Goal: Task Accomplishment & Management: Manage account settings

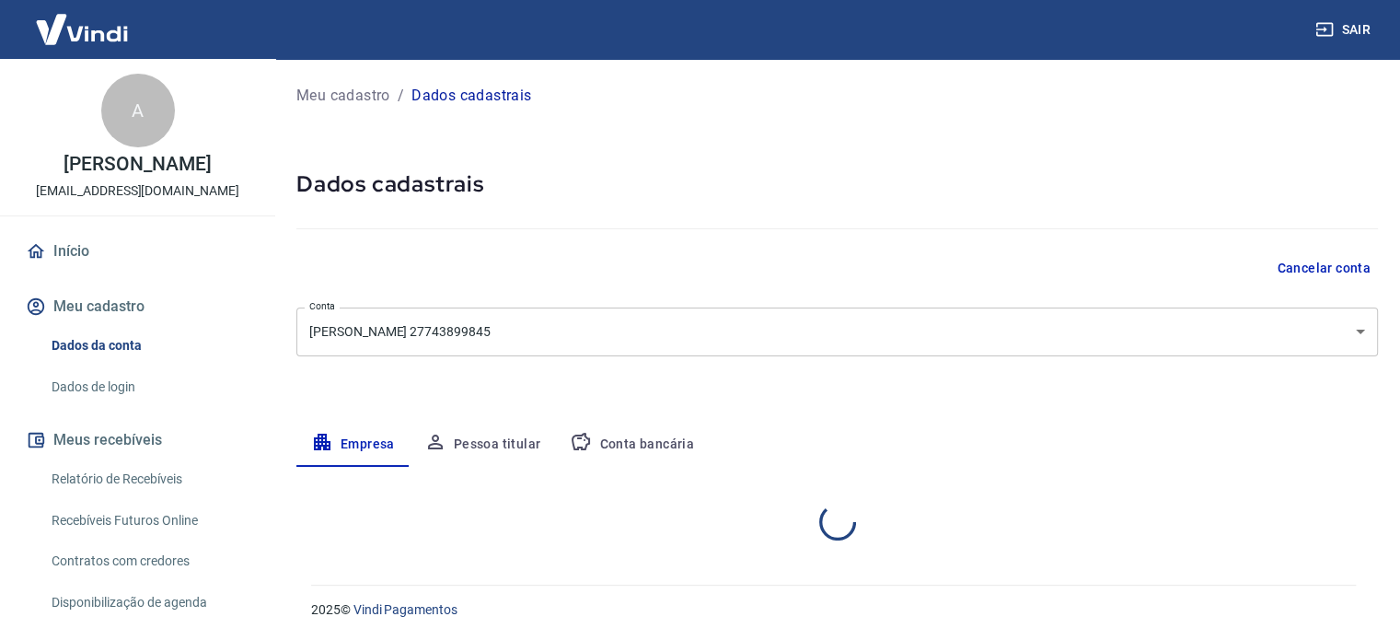
select select "MG"
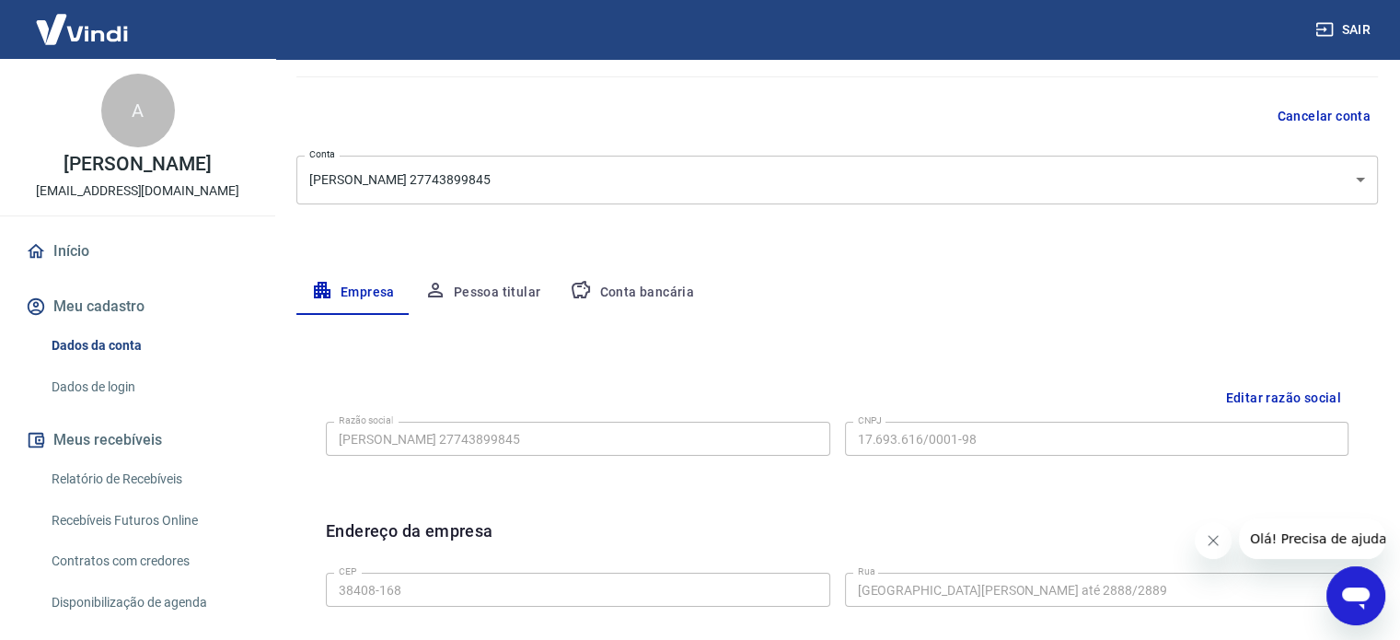
scroll to position [184, 0]
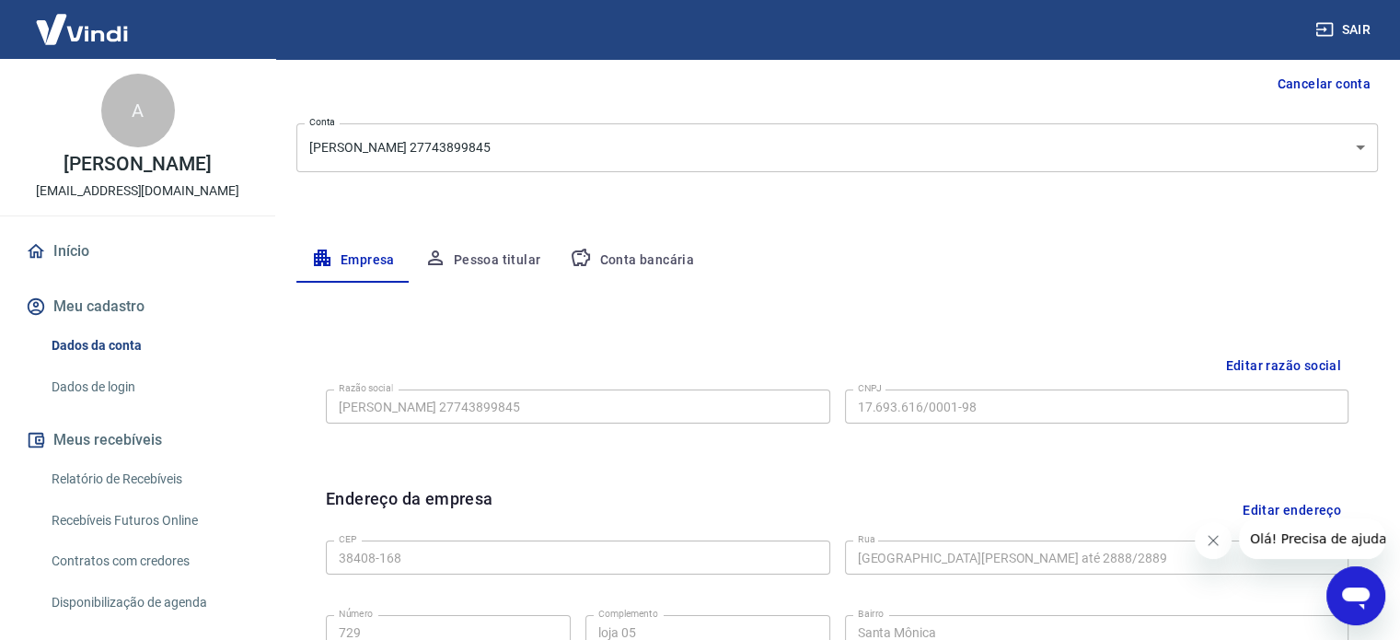
click at [1253, 358] on button "Editar razão social" at bounding box center [1283, 366] width 131 height 34
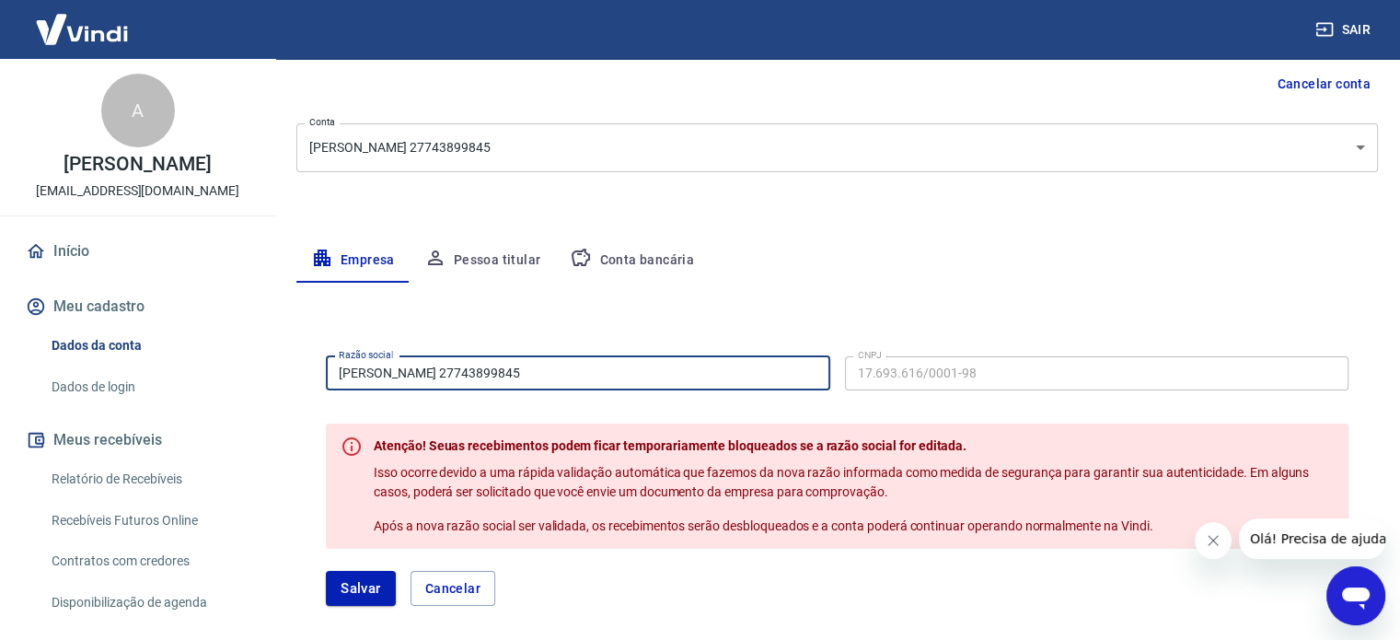
drag, startPoint x: 654, startPoint y: 370, endPoint x: 174, endPoint y: 375, distance: 480.4
click at [181, 379] on div "Sair A [PERSON_NAME] [EMAIL_ADDRESS][DOMAIN_NAME] Início Meu cadastro Dados da …" at bounding box center [700, 136] width 1400 height 640
type input "[PERSON_NAME] Semijoias Ltda"
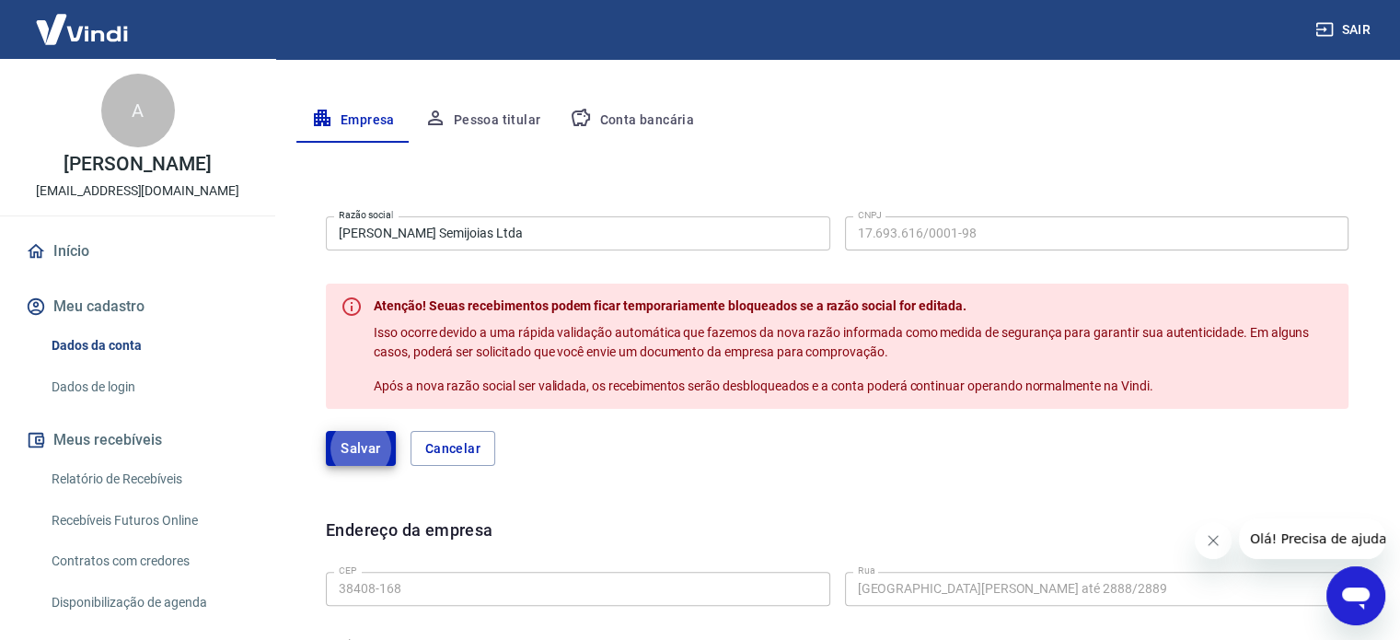
scroll to position [368, 0]
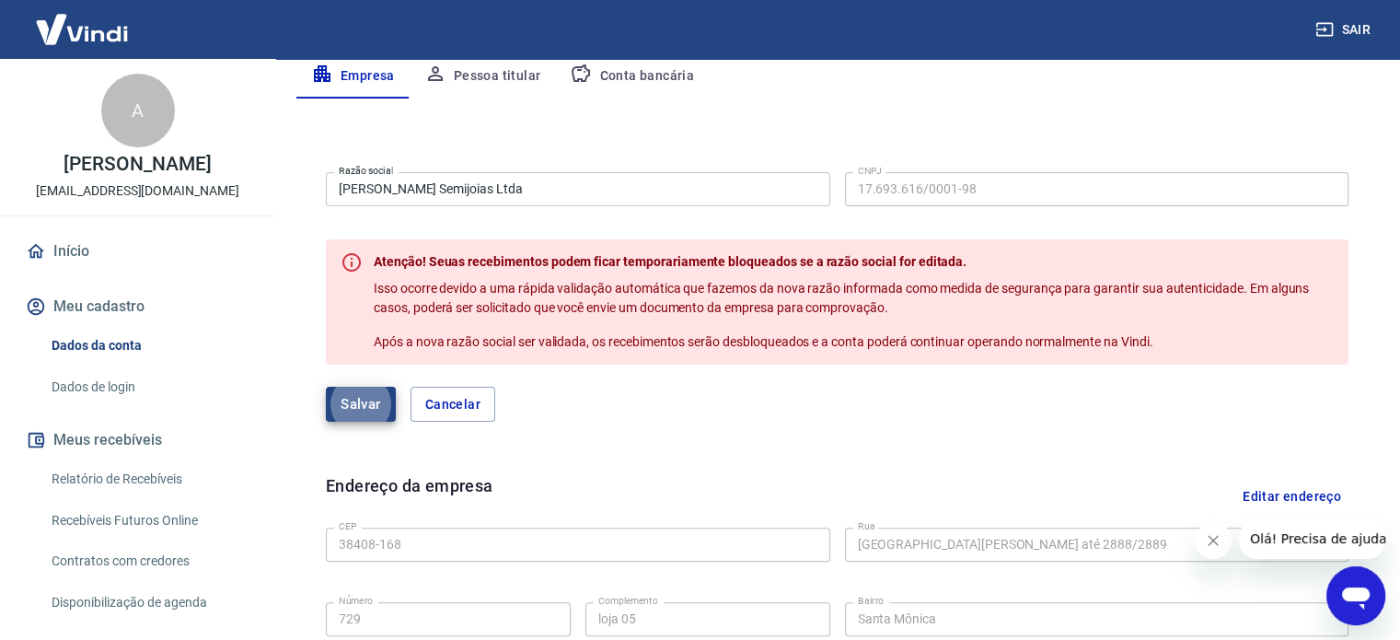
click at [359, 399] on button "Salvar" at bounding box center [361, 404] width 70 height 35
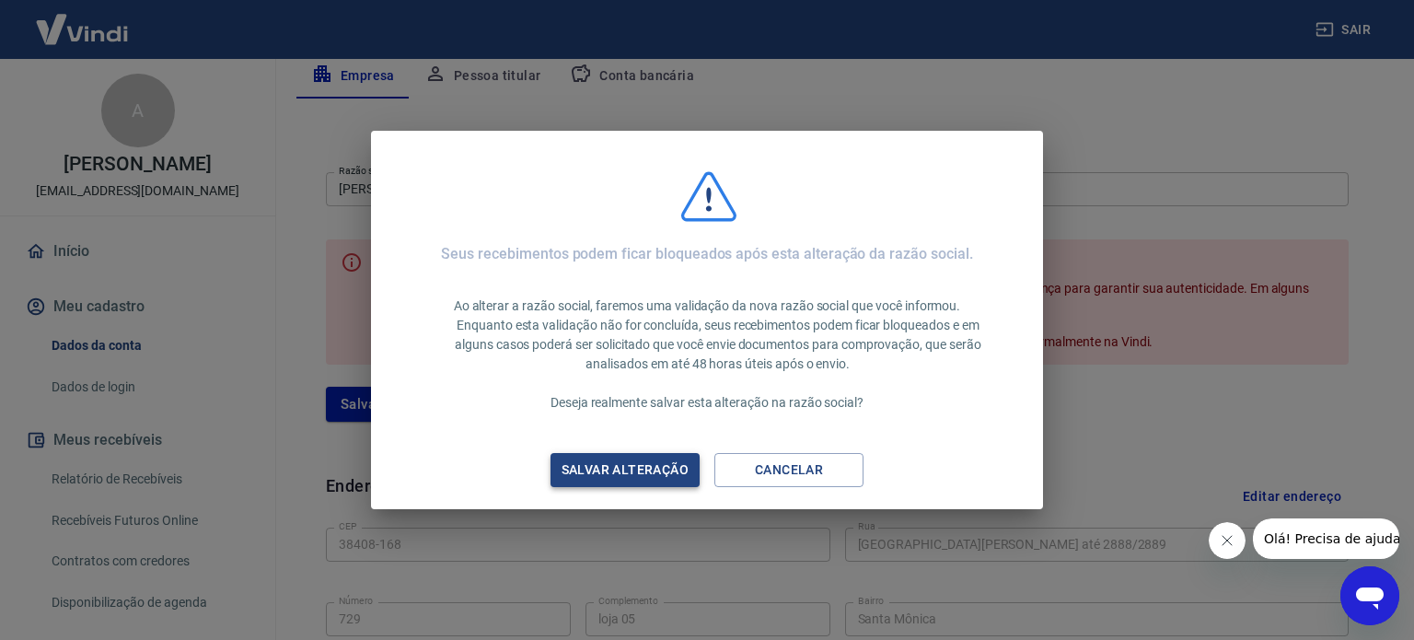
click at [591, 473] on div "Salvar alteração" at bounding box center [624, 469] width 171 height 23
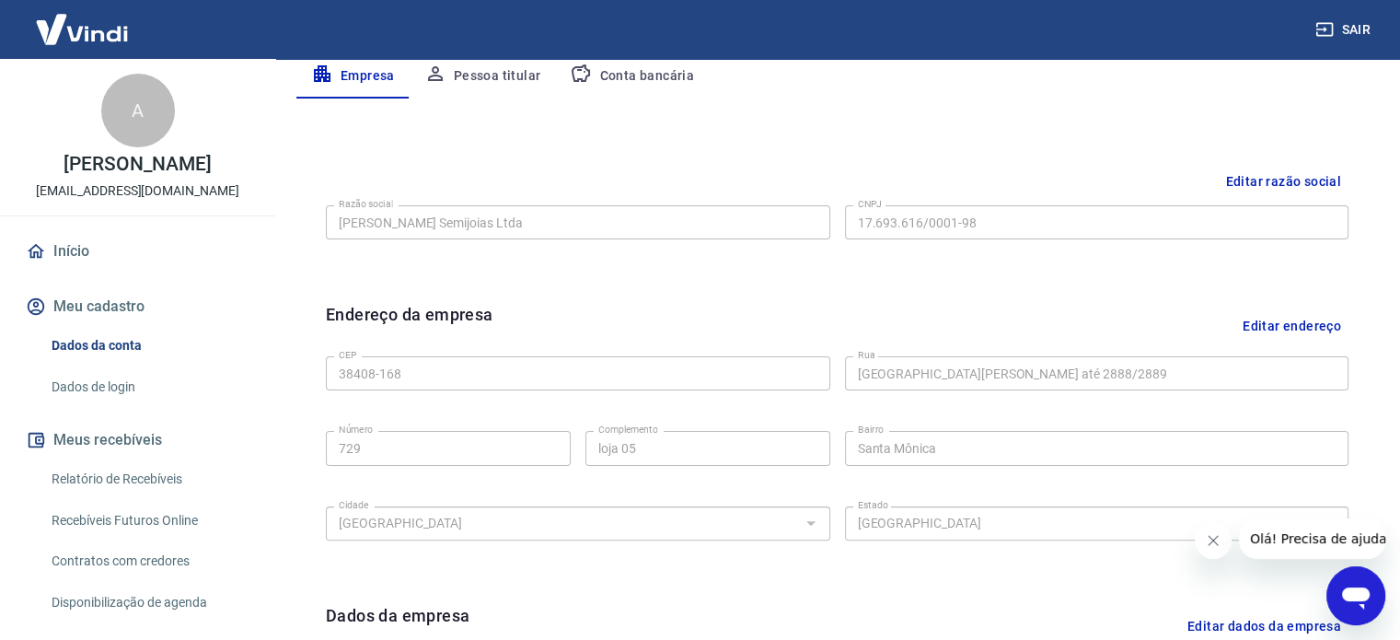
click at [1266, 319] on button "Editar endereço" at bounding box center [1291, 325] width 113 height 47
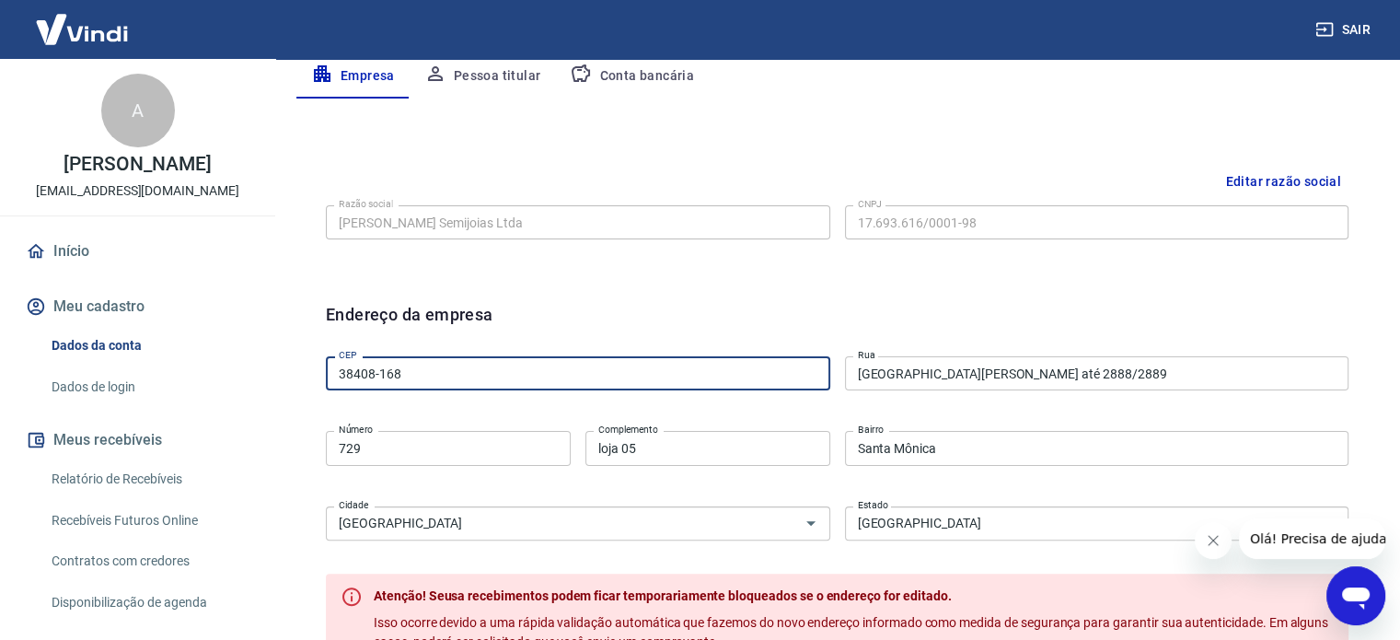
click at [471, 365] on input "38408-168" at bounding box center [578, 373] width 504 height 34
type input "38411-694"
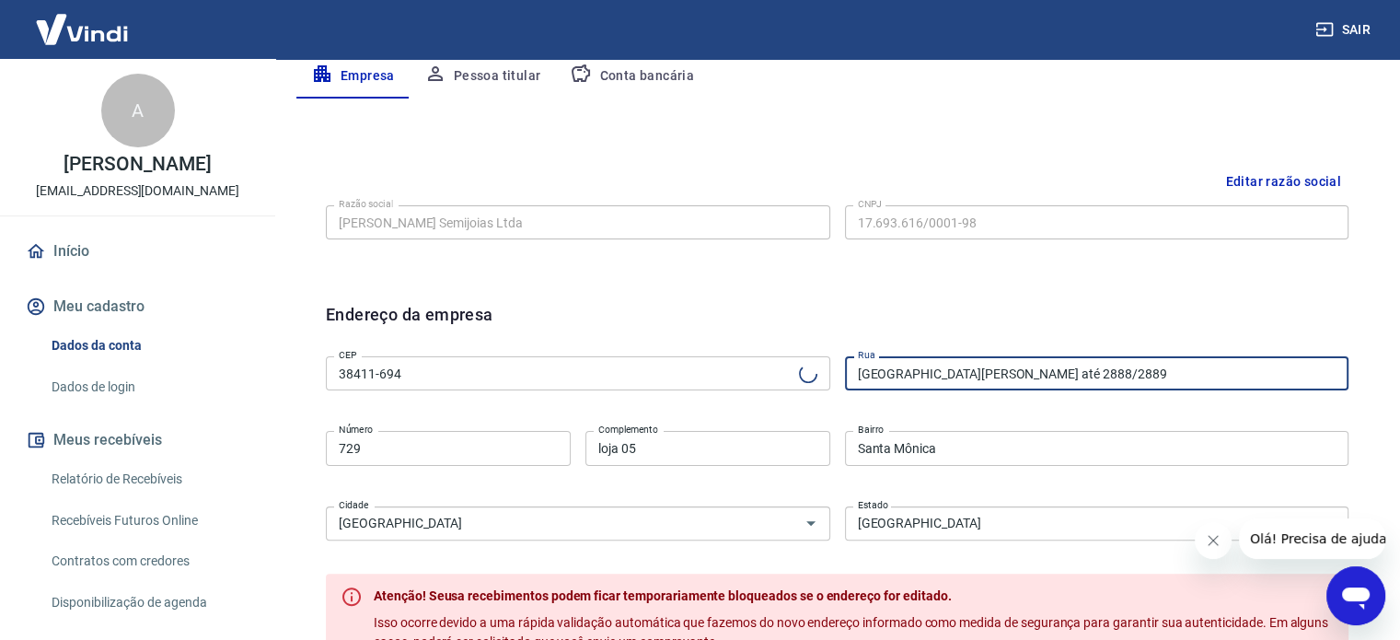
type input "Avenida Landscape"
type input "[GEOGRAPHIC_DATA]"
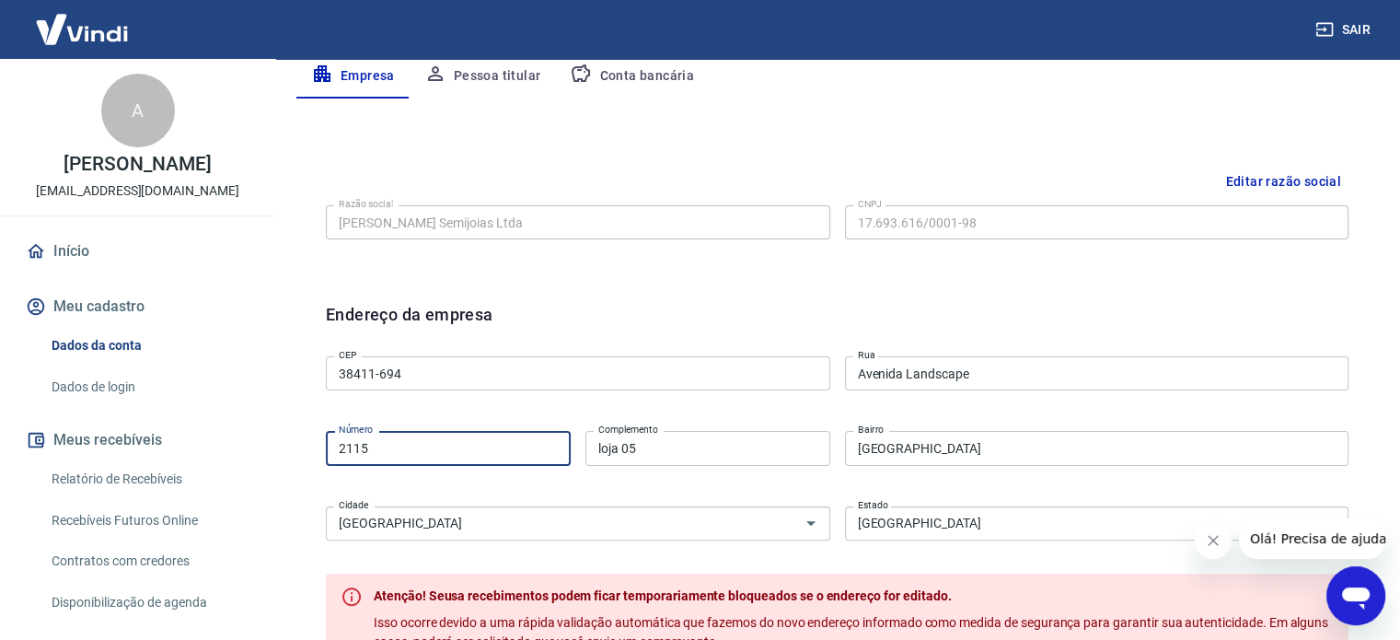
type input "2115"
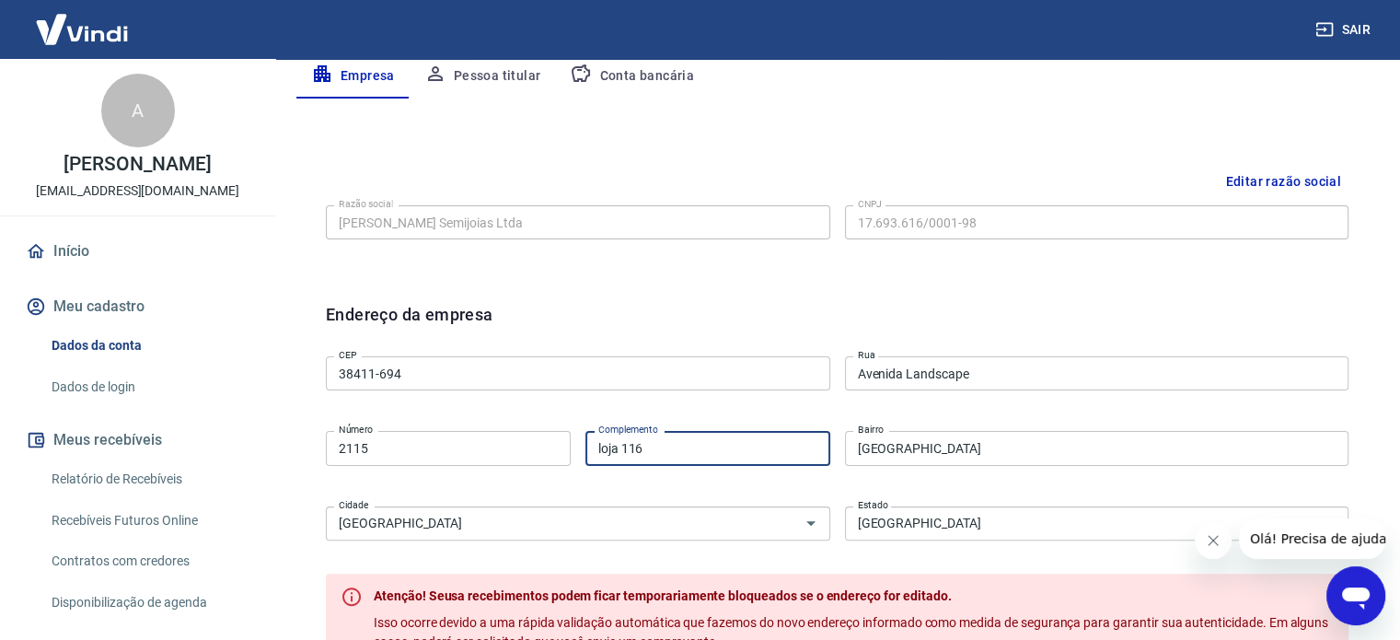
type input "loja 116"
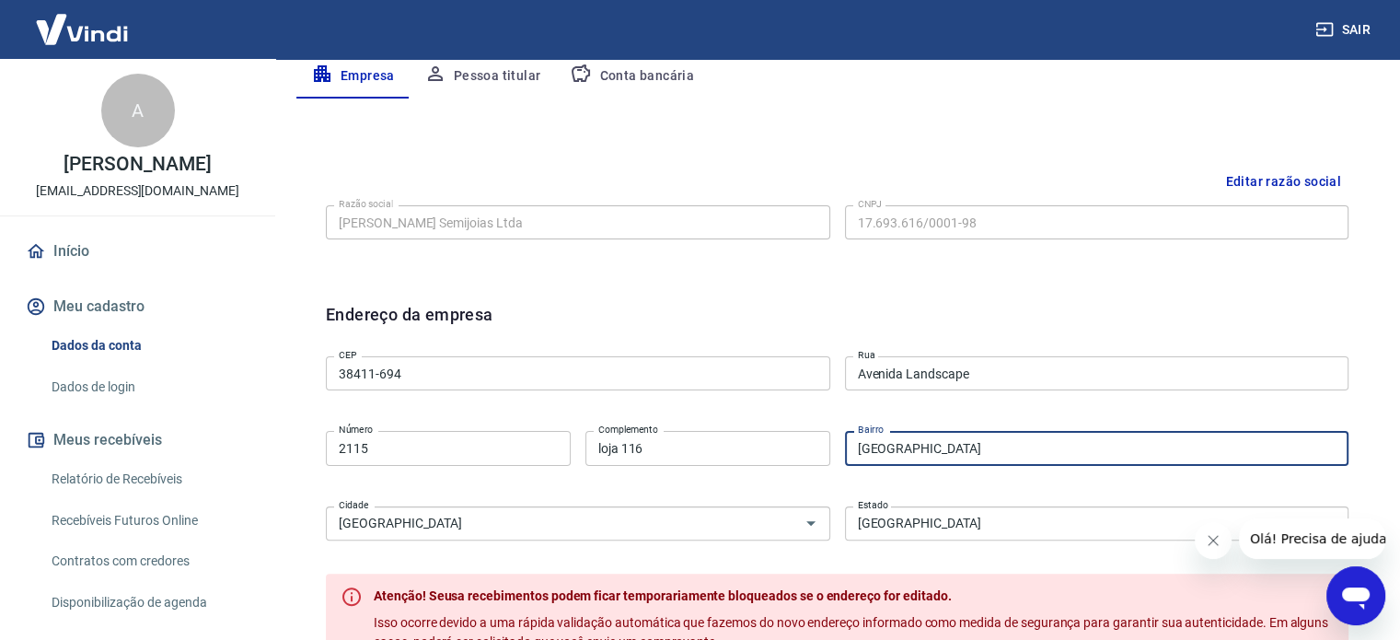
scroll to position [552, 0]
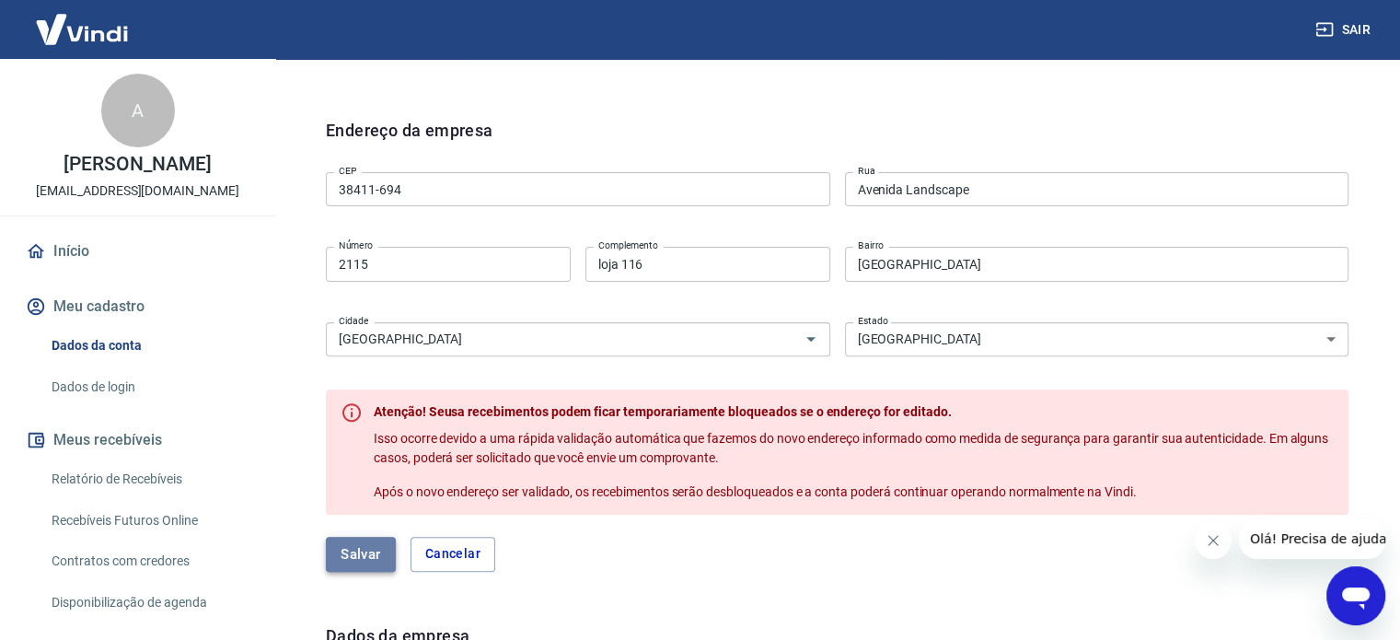
click at [353, 549] on button "Salvar" at bounding box center [361, 554] width 70 height 35
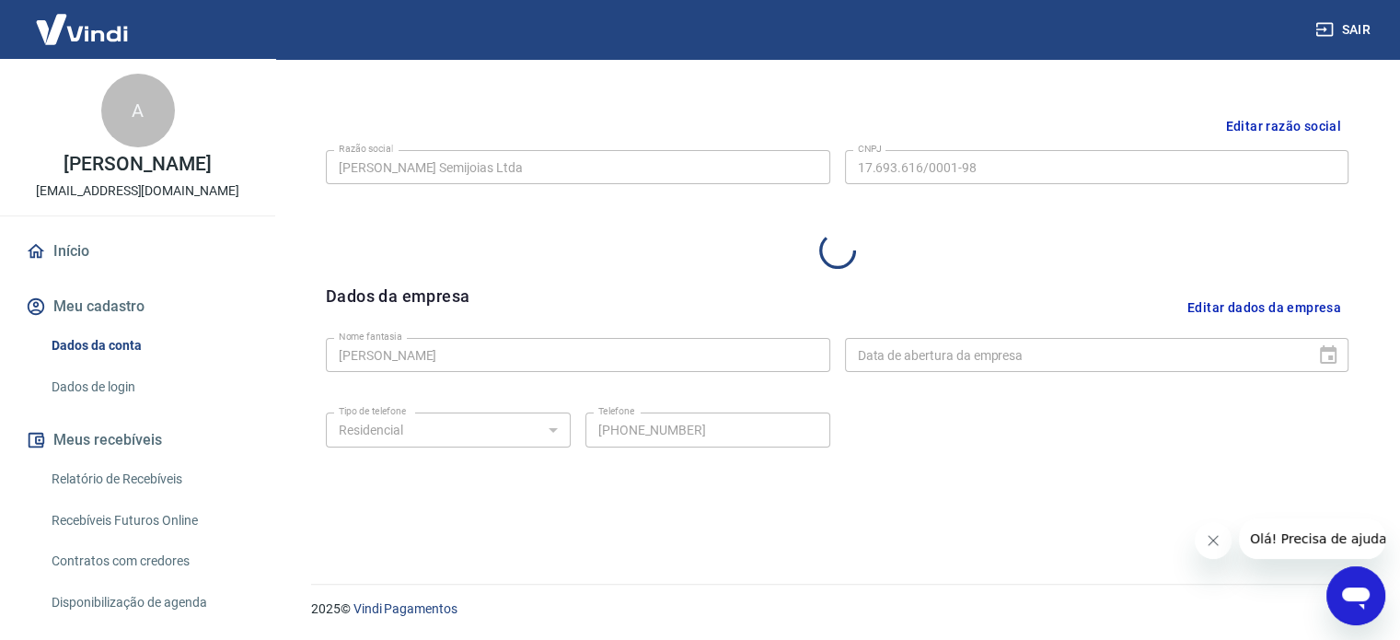
select select "MG"
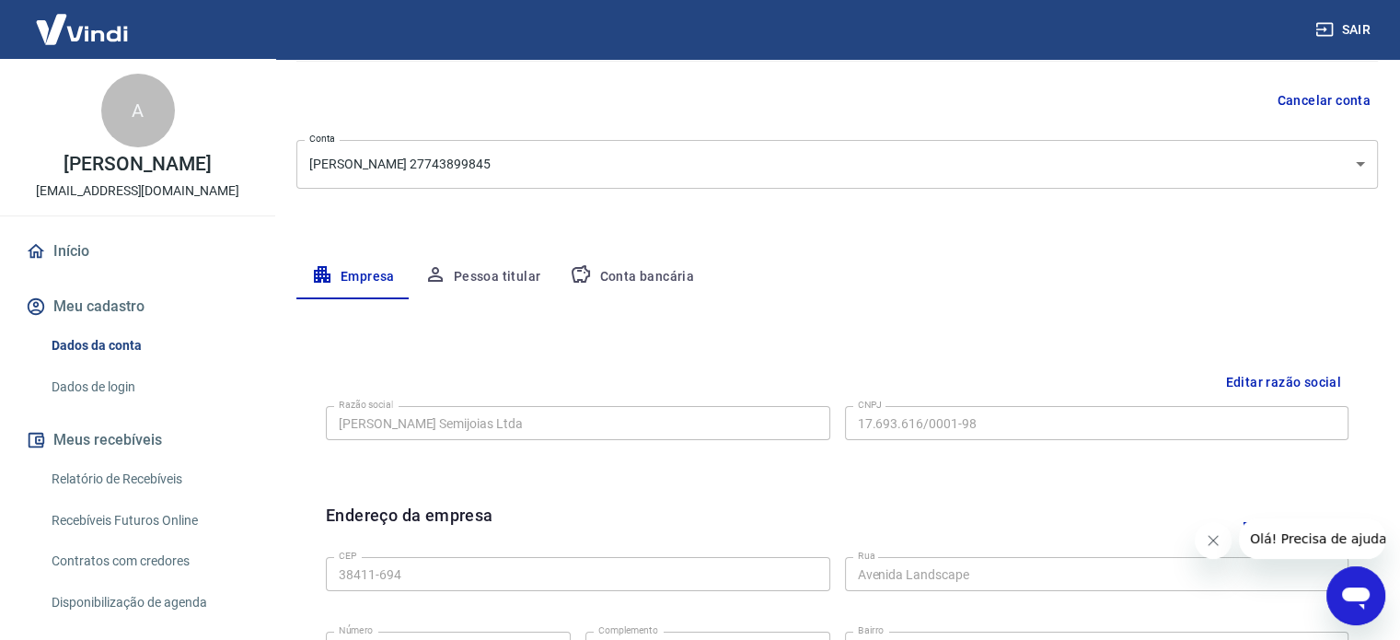
scroll to position [134, 0]
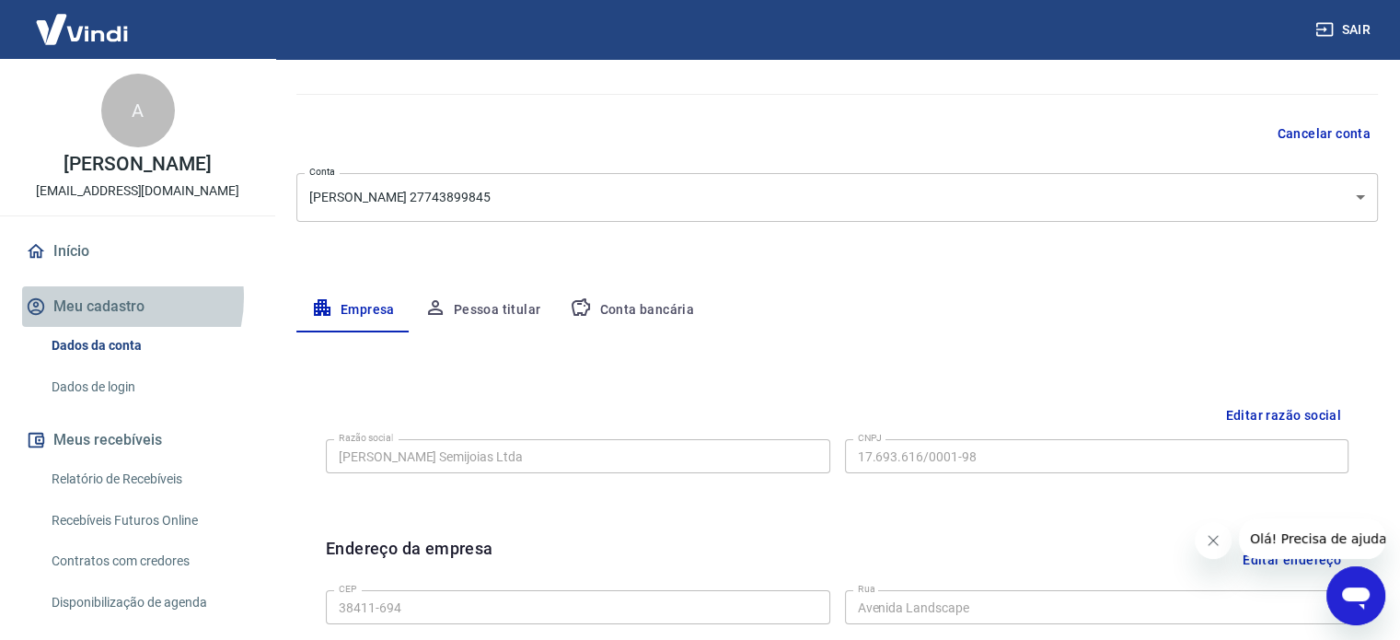
click at [106, 317] on button "Meu cadastro" at bounding box center [137, 306] width 231 height 40
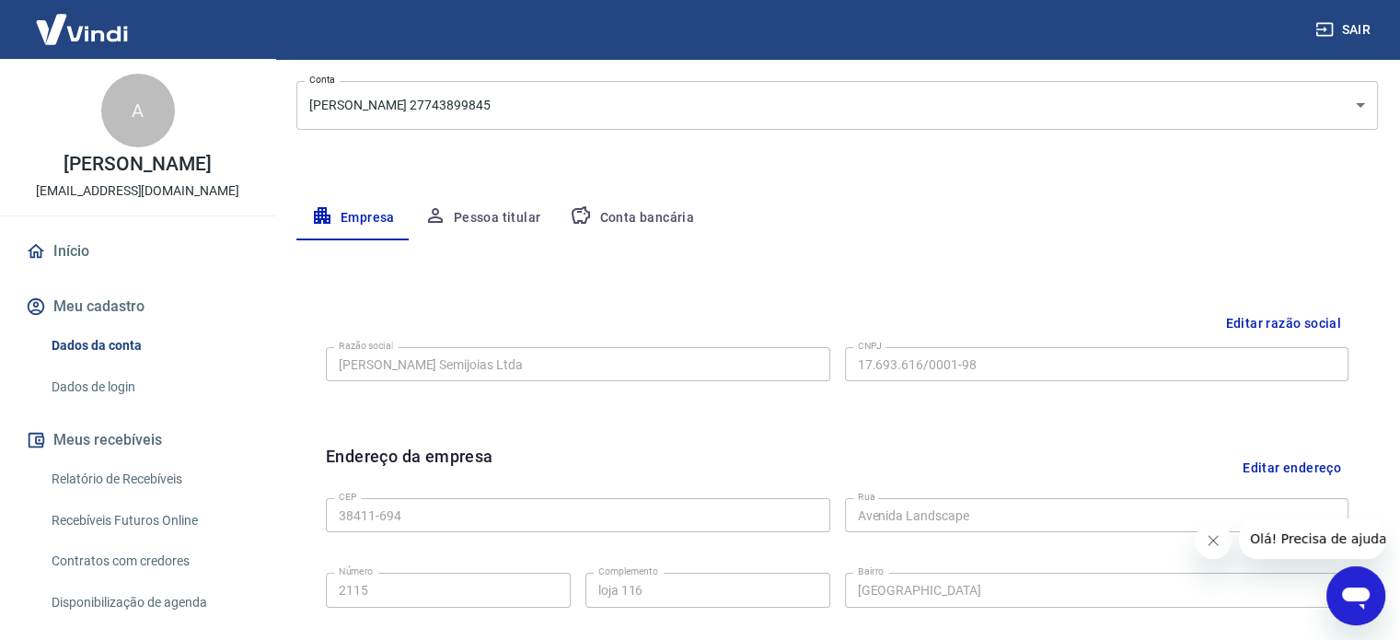
scroll to position [318, 0]
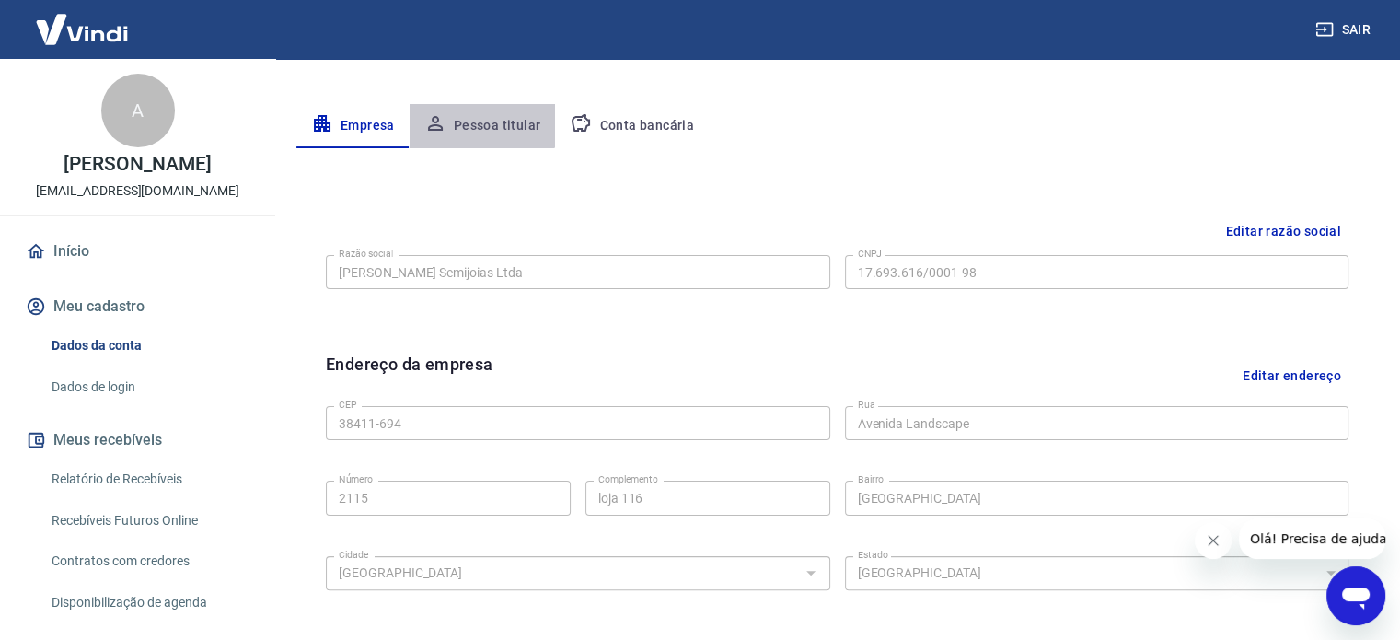
click at [462, 122] on button "Pessoa titular" at bounding box center [483, 126] width 146 height 44
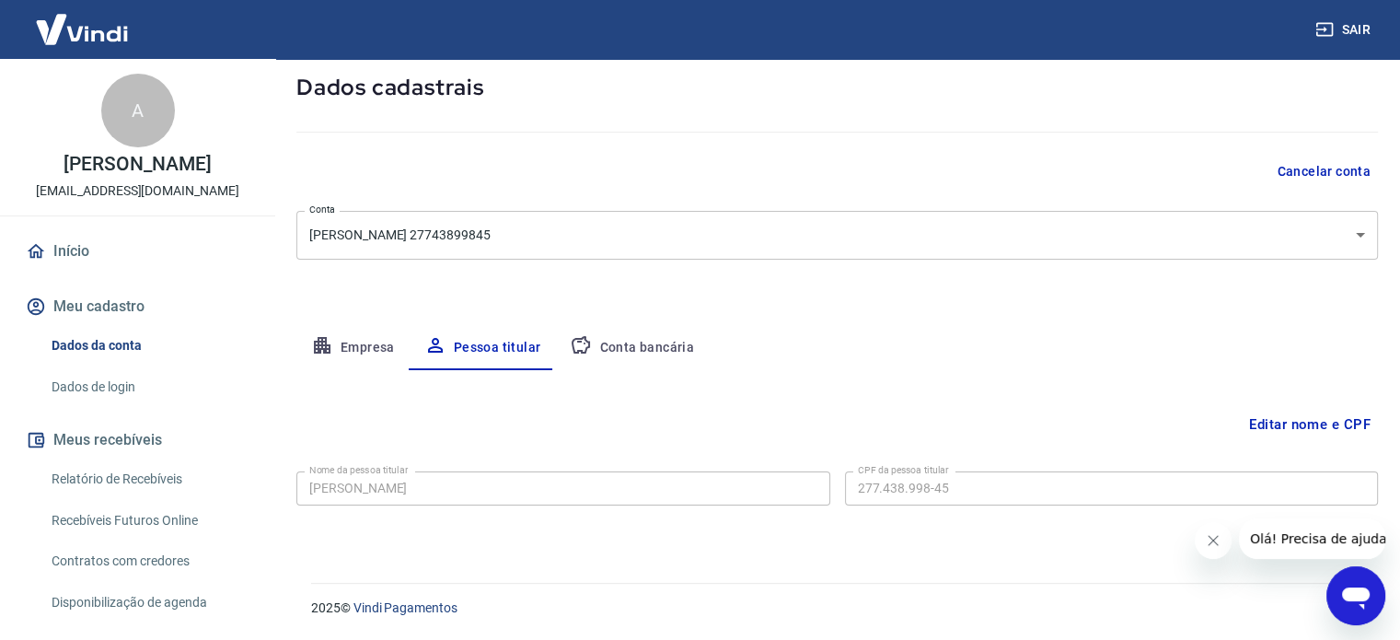
scroll to position [96, 0]
click at [606, 349] on button "Conta bancária" at bounding box center [632, 349] width 154 height 44
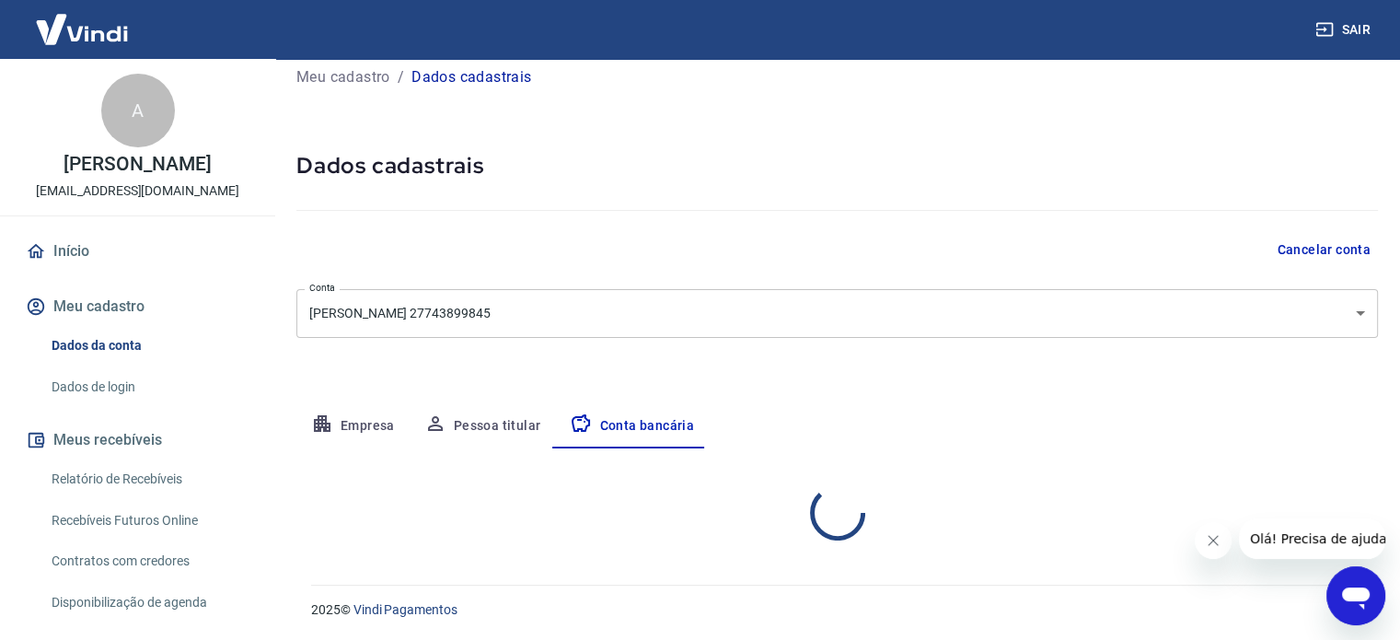
select select "1"
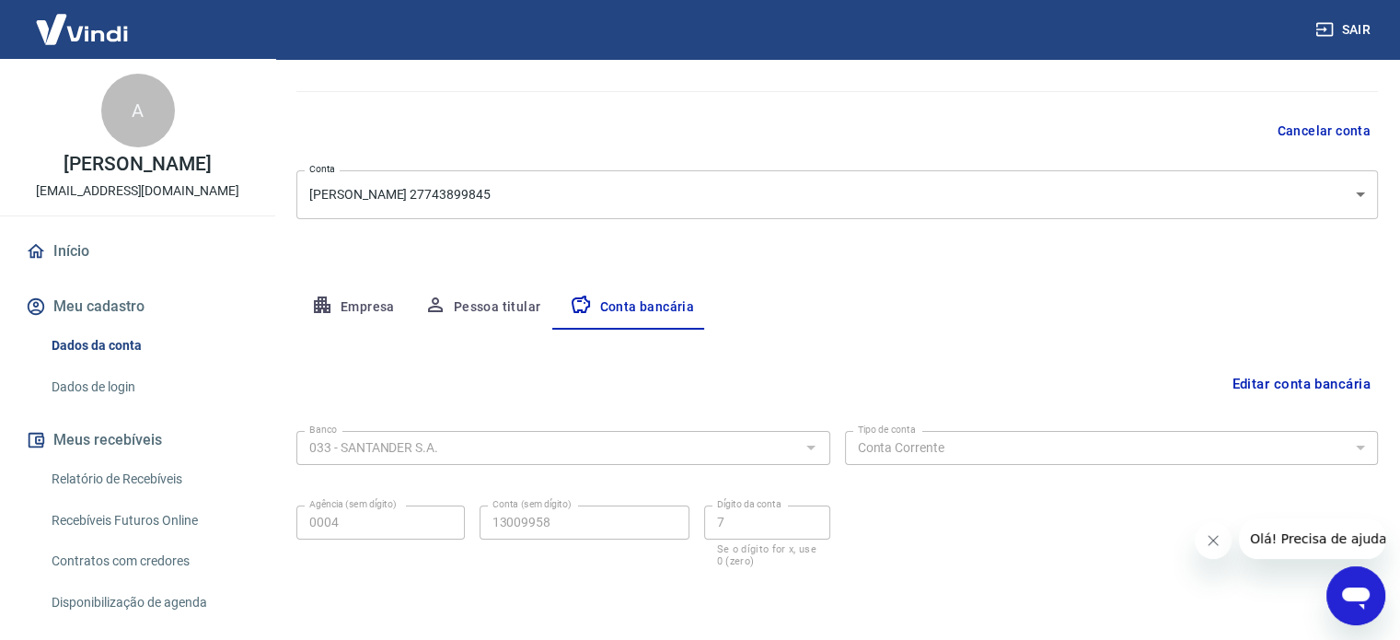
scroll to position [106, 0]
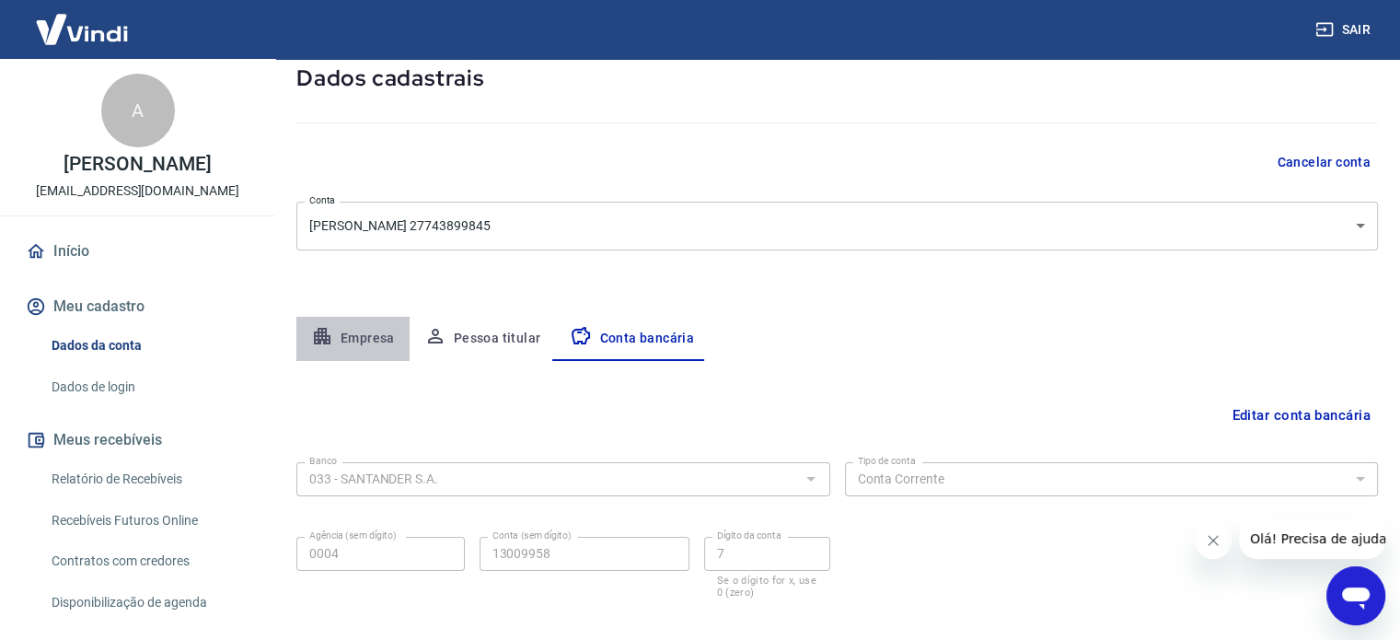
click at [354, 337] on button "Empresa" at bounding box center [352, 339] width 113 height 44
select select "MG"
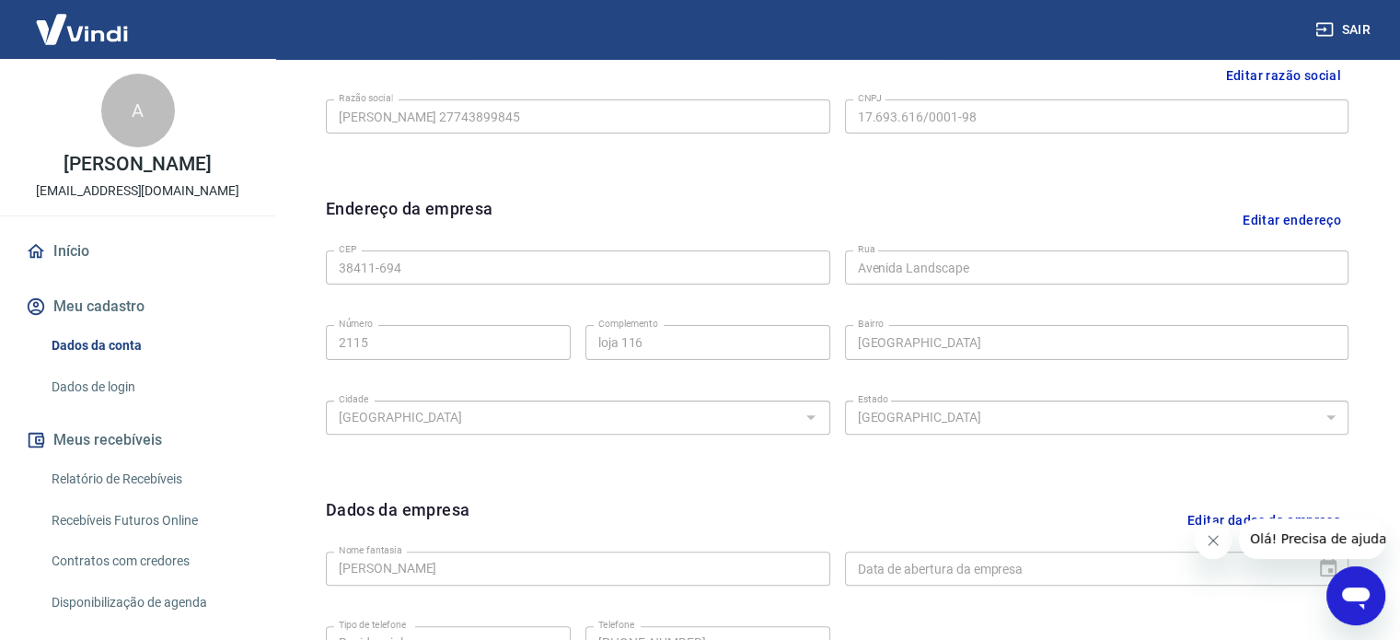
scroll to position [566, 0]
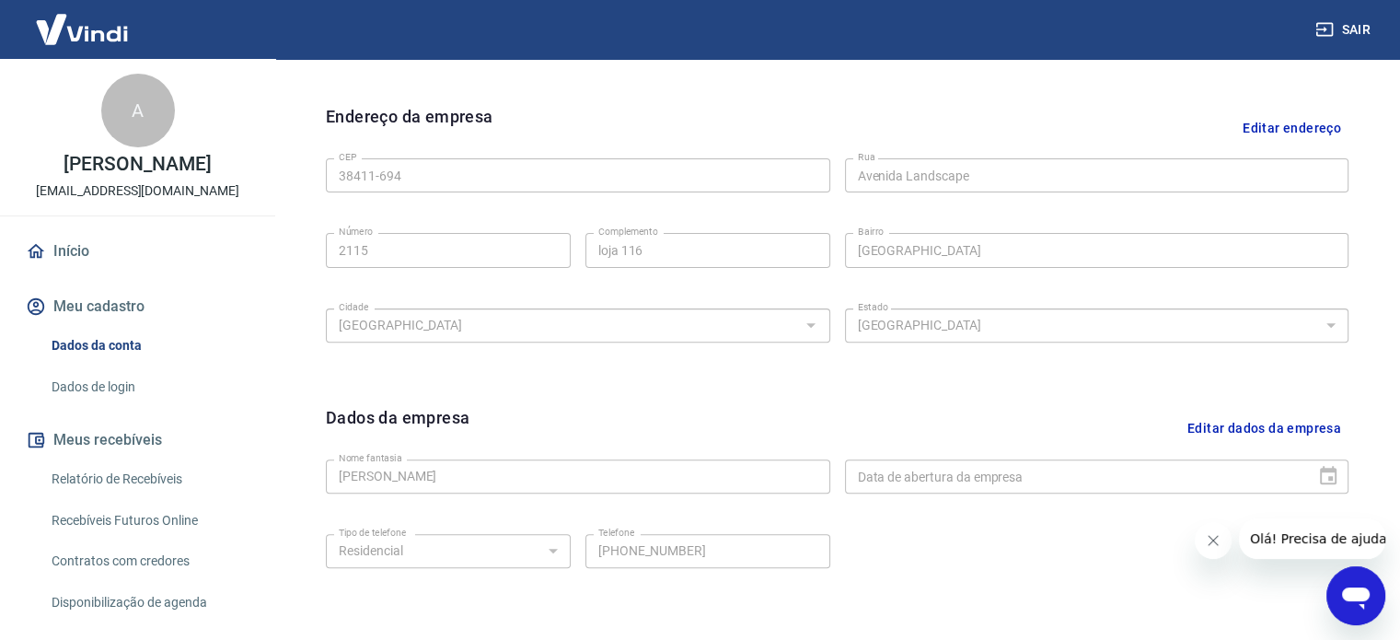
click at [129, 320] on button "Meu cadastro" at bounding box center [137, 306] width 231 height 40
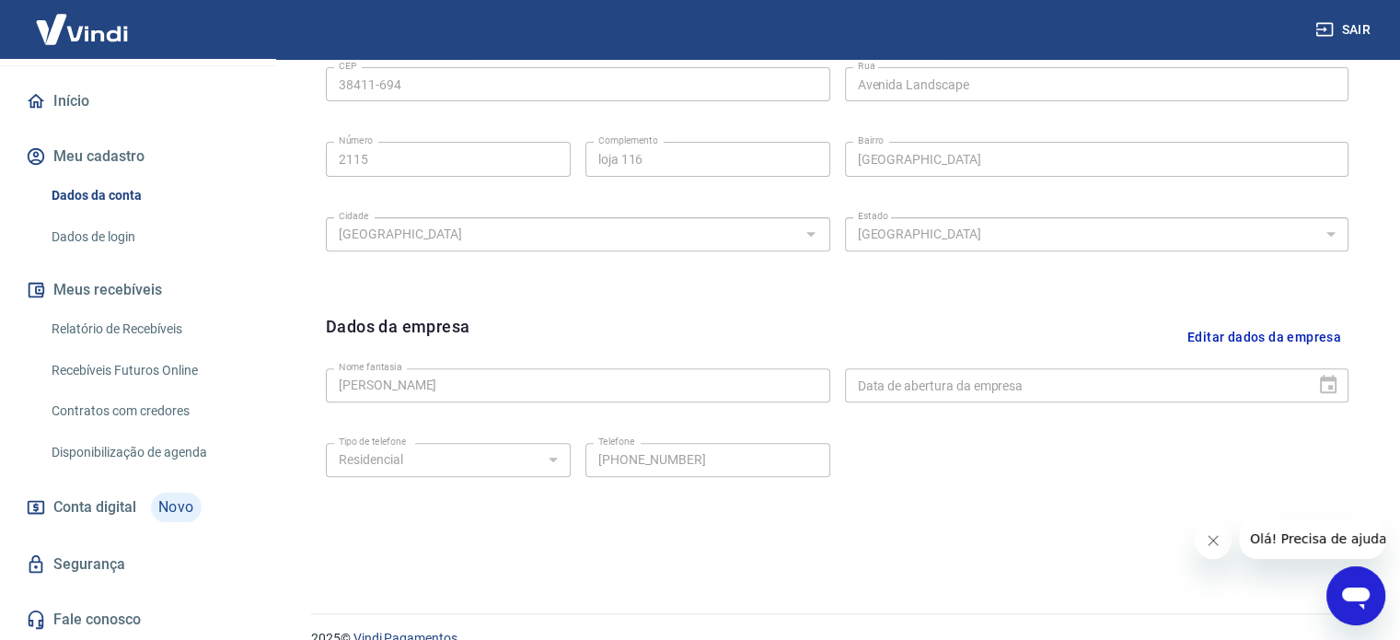
scroll to position [658, 0]
click at [107, 507] on span "Conta digital" at bounding box center [94, 507] width 83 height 26
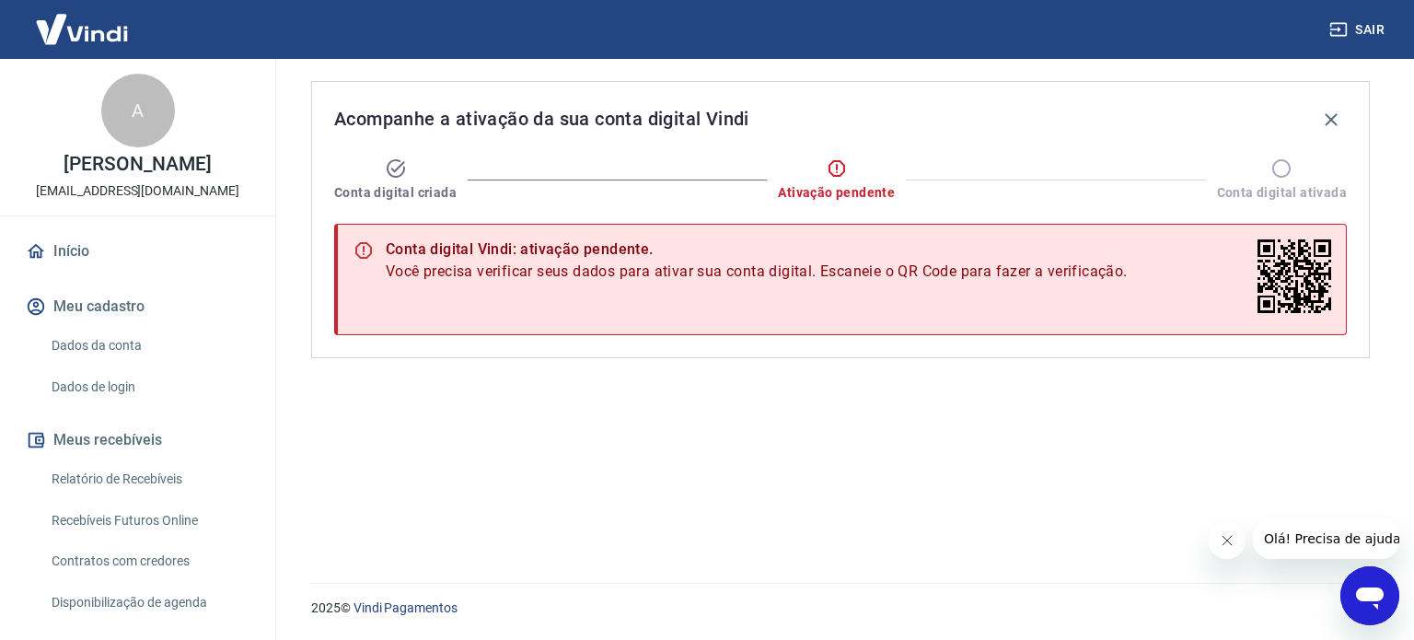
click at [79, 360] on link "Dados da conta" at bounding box center [148, 346] width 209 height 38
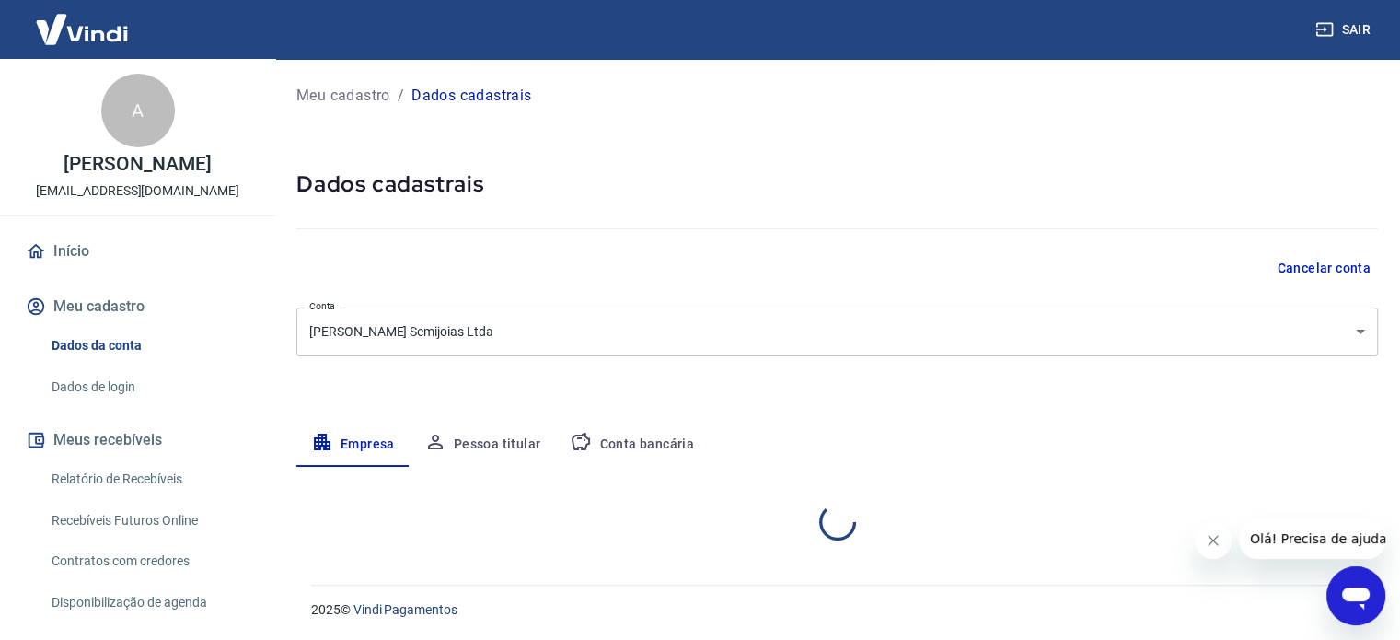
select select "MG"
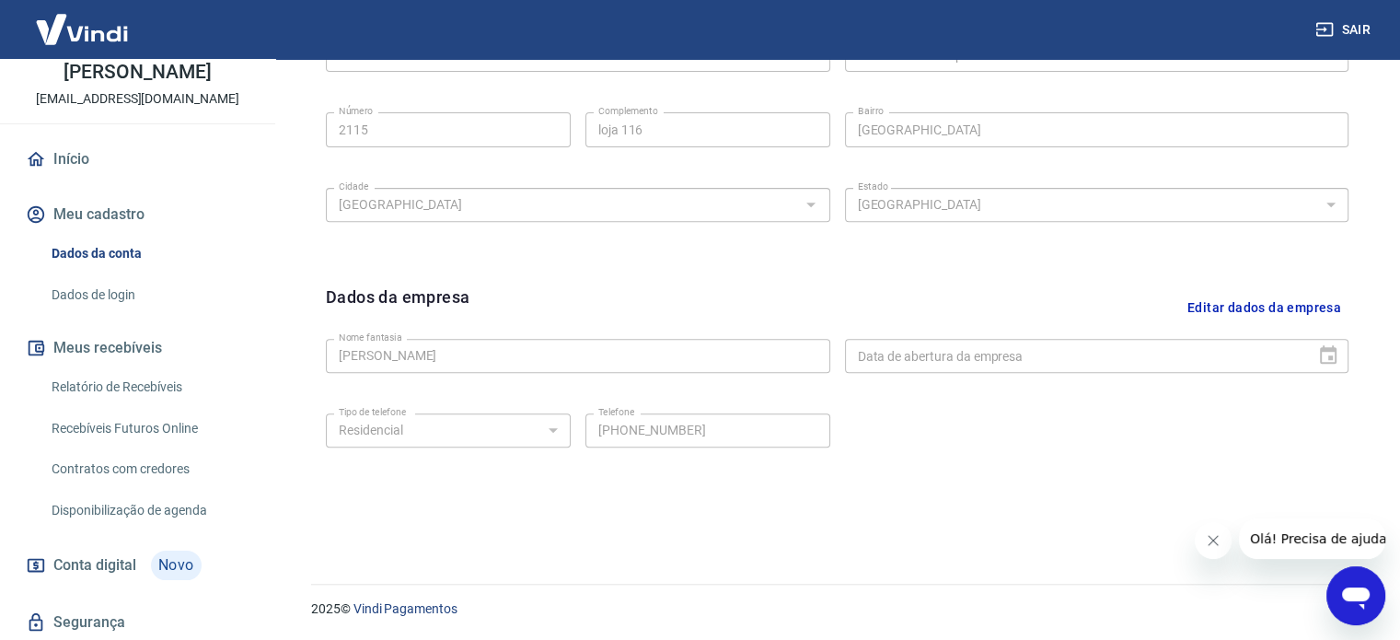
scroll to position [169, 0]
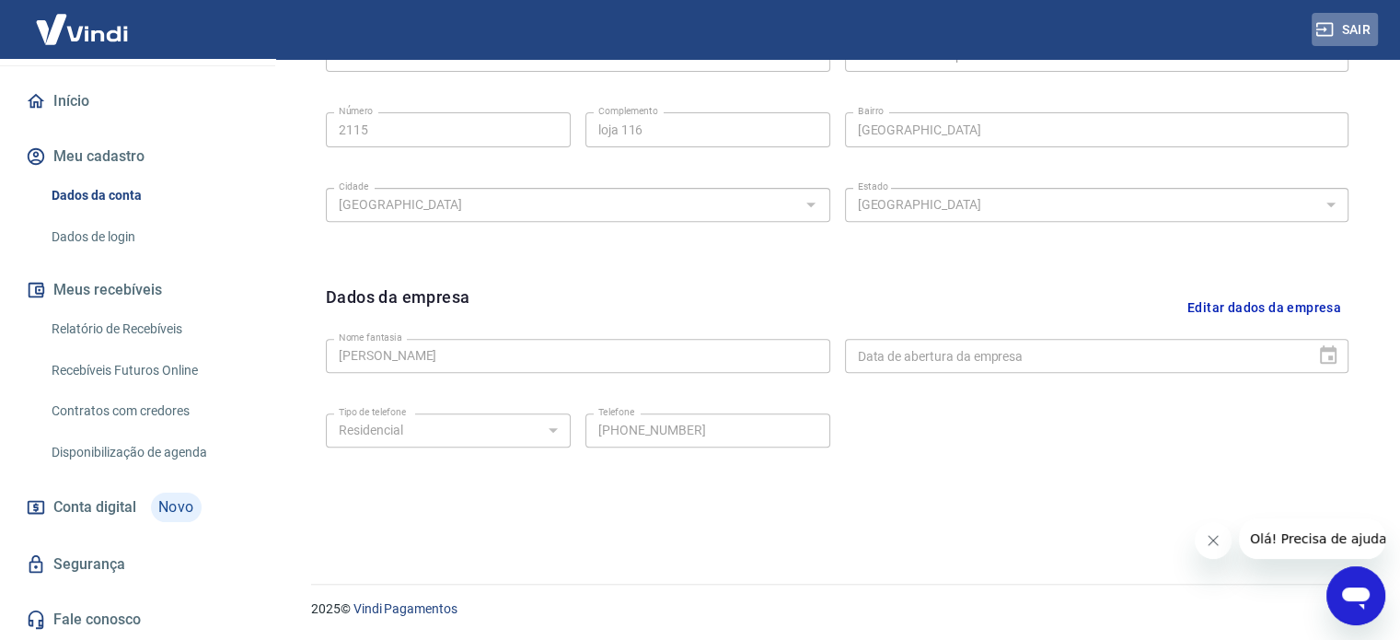
click at [1363, 36] on button "Sair" at bounding box center [1344, 30] width 66 height 34
